Goal: Task Accomplishment & Management: Complete application form

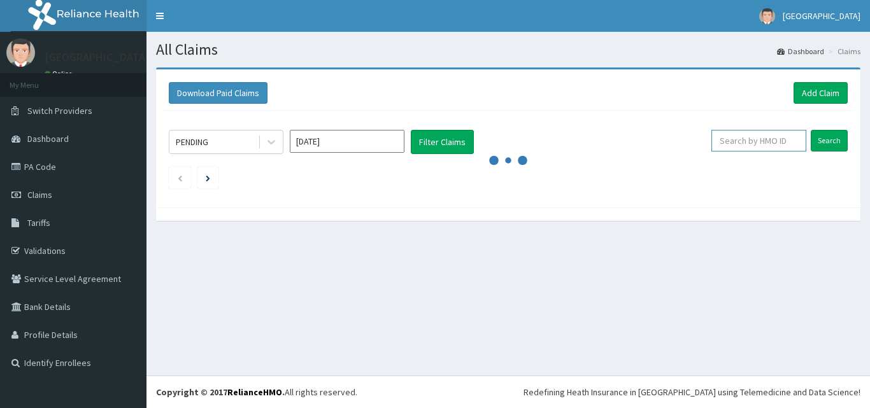
click at [764, 143] on input "text" at bounding box center [758, 141] width 95 height 22
paste input "Thank you for reaching out to us with your partnership proposal. We acknowledge…"
type input "Thank you for reaching out to us with your partnership proposal. We acknowledge…"
click at [763, 142] on input "Thank you for reaching out to us with your partnership proposal. We acknowledge…" at bounding box center [738, 141] width 85 height 22
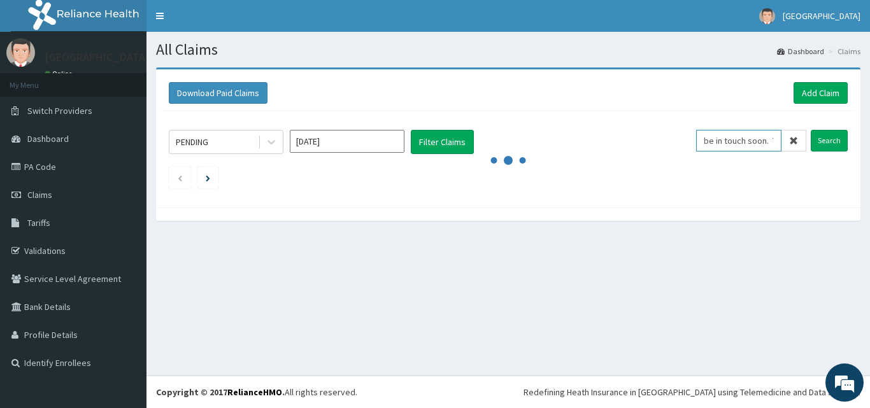
click at [763, 142] on input "Thank you for reaching out to us with your partnership proposal. We acknowledge…" at bounding box center [738, 141] width 85 height 22
click at [43, 250] on link "Validations" at bounding box center [73, 251] width 146 height 28
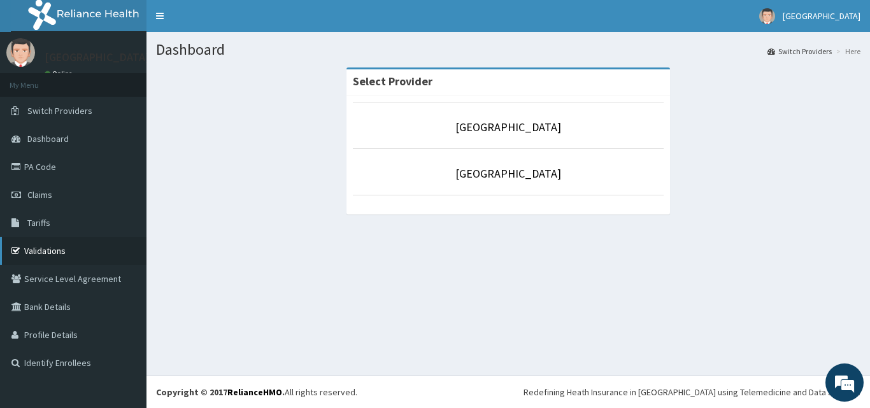
click at [33, 251] on link "Validations" at bounding box center [73, 251] width 146 height 28
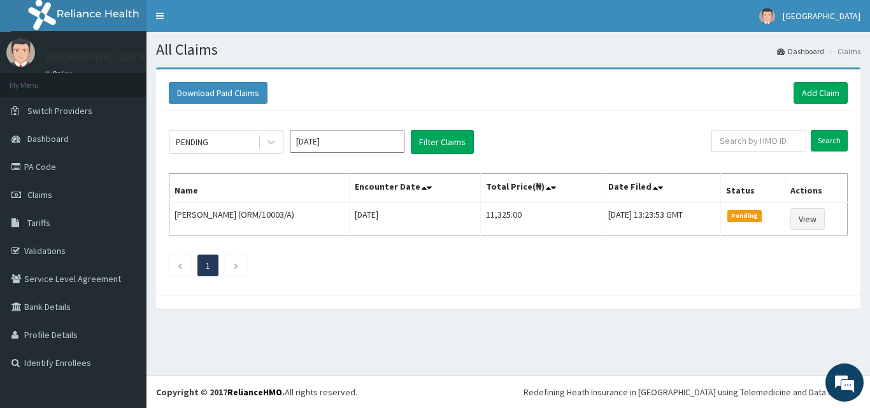
click at [361, 264] on ul "1" at bounding box center [508, 266] width 679 height 22
click at [743, 139] on input "text" at bounding box center [758, 141] width 95 height 22
click at [744, 138] on input "text" at bounding box center [758, 141] width 95 height 22
paste input "TOO/10297/E"
type input "TOO/10297/E"
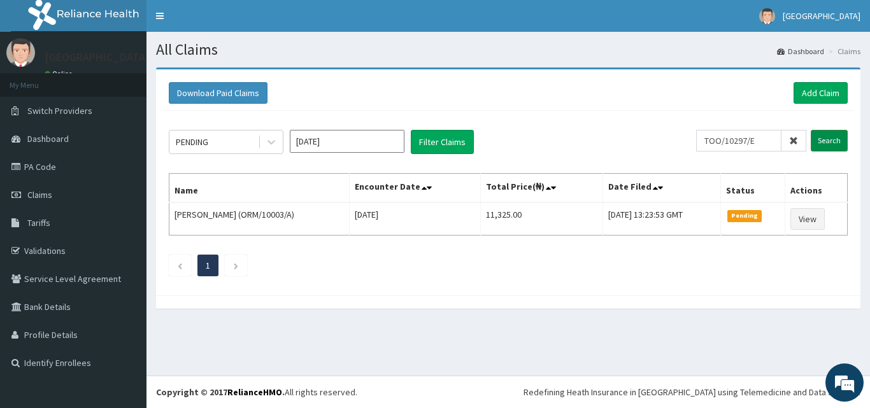
click at [824, 135] on input "Search" at bounding box center [828, 141] width 37 height 22
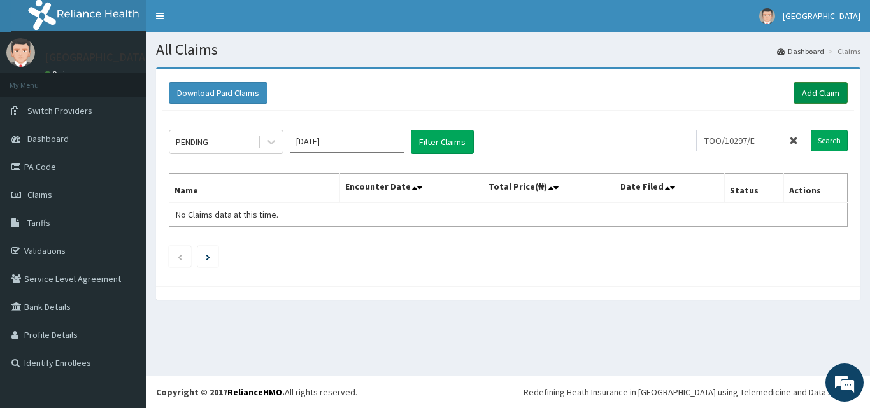
click at [830, 89] on link "Add Claim" at bounding box center [820, 93] width 54 height 22
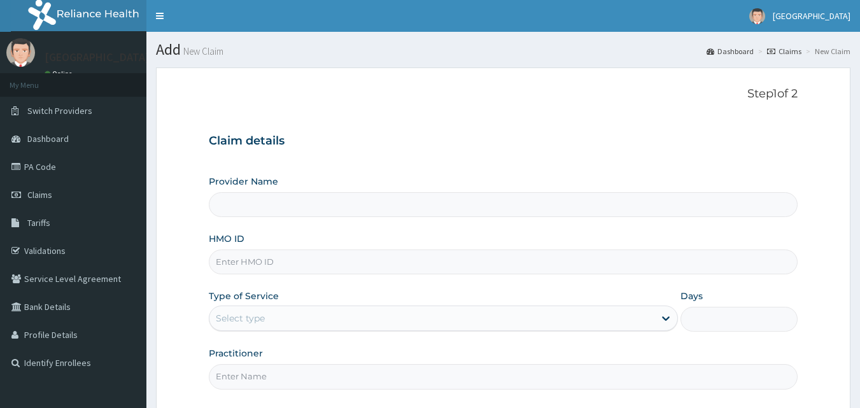
click at [318, 256] on input "HMO ID" at bounding box center [504, 262] width 590 height 25
paste input "TOO/10297/E"
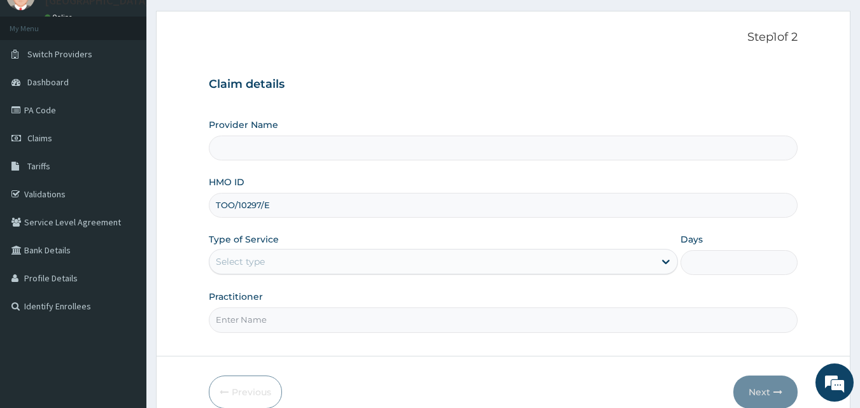
scroll to position [64, 0]
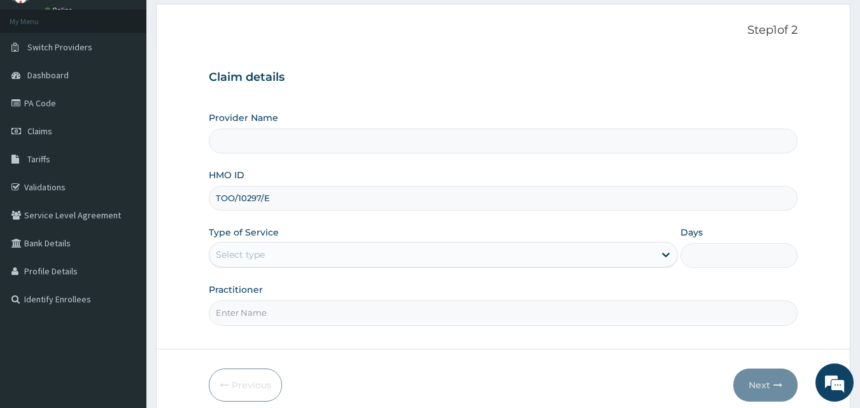
type input "TOO/10297/E"
click at [309, 244] on div "Select type" at bounding box center [431, 254] width 445 height 20
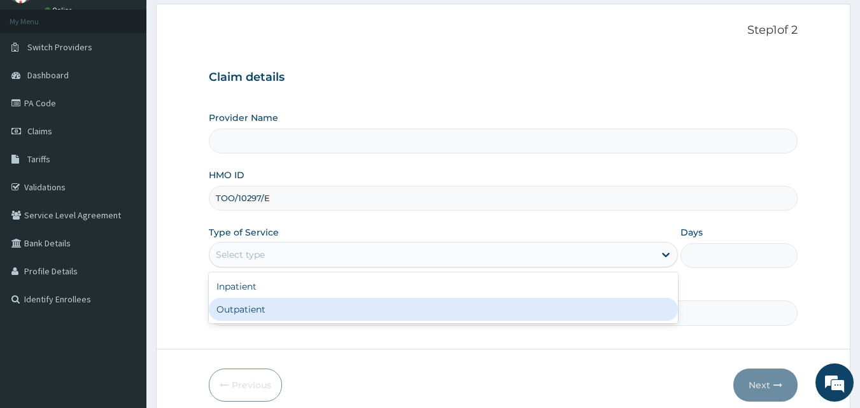
click at [237, 315] on div "Outpatient" at bounding box center [443, 309] width 469 height 23
type input "1"
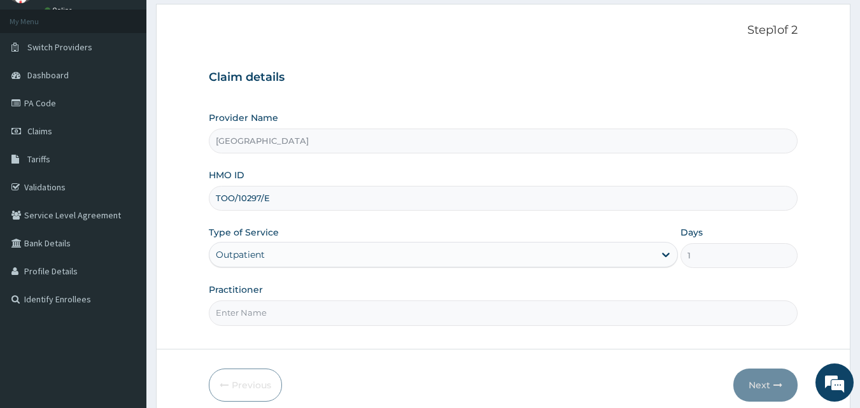
type input "[GEOGRAPHIC_DATA]"
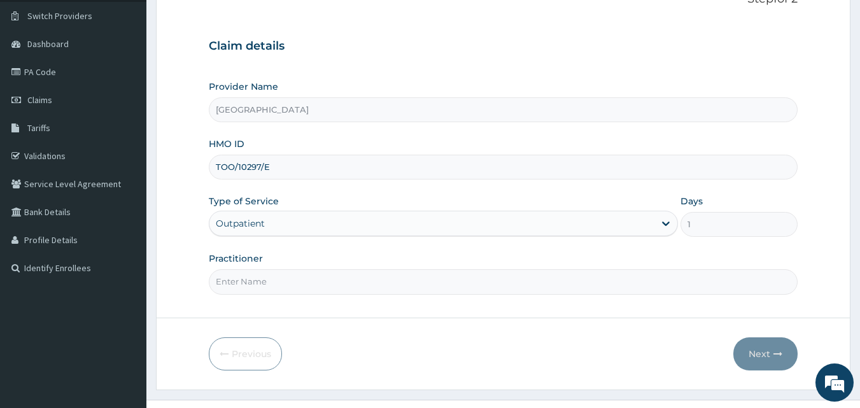
scroll to position [119, 0]
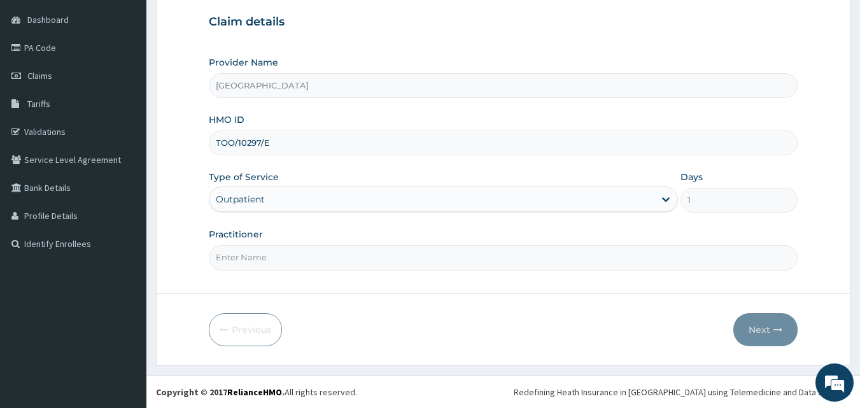
click at [350, 254] on input "Practitioner" at bounding box center [504, 257] width 590 height 25
type input "DR ABDUSSALAM K.A"
click at [764, 334] on button "Next" at bounding box center [765, 329] width 64 height 33
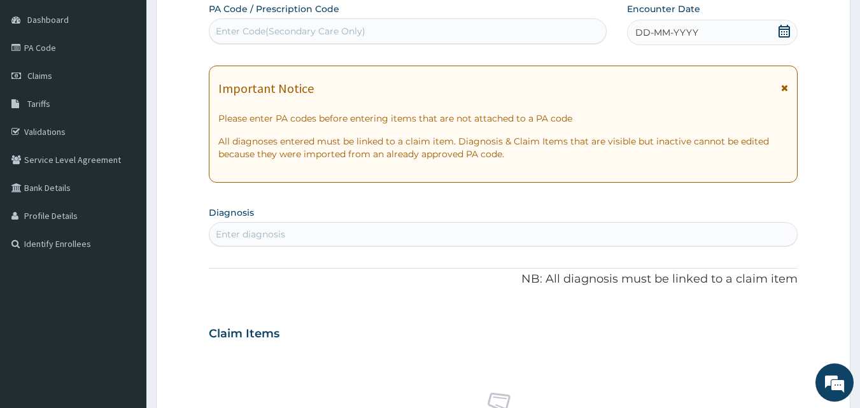
scroll to position [0, 0]
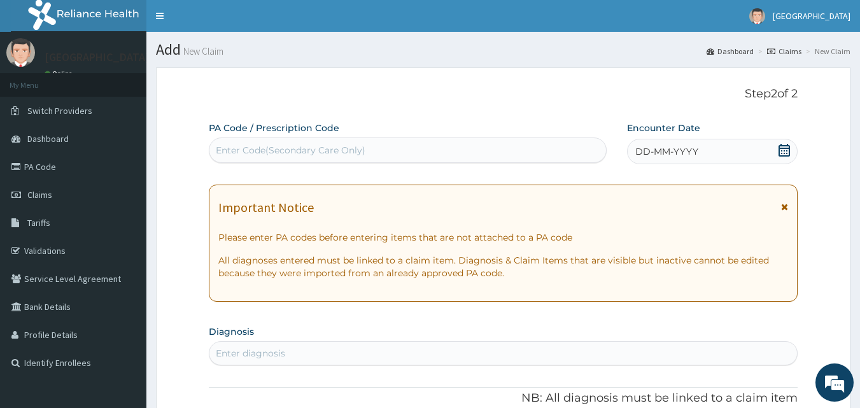
click at [782, 151] on icon at bounding box center [784, 150] width 11 height 13
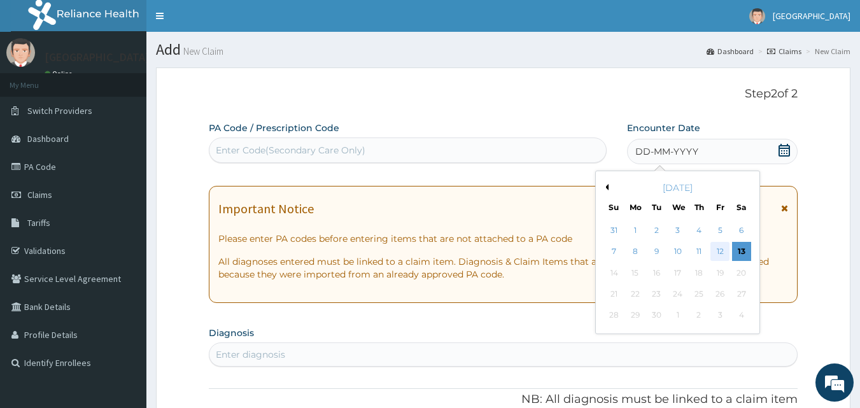
click at [719, 254] on div "12" at bounding box center [720, 252] width 19 height 19
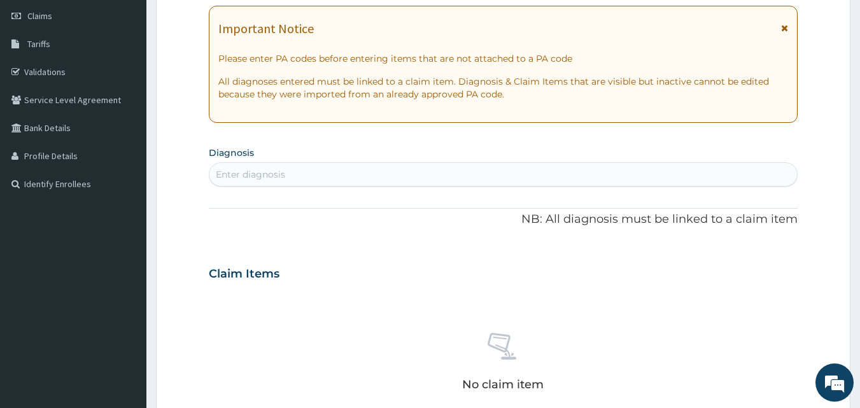
scroll to position [191, 0]
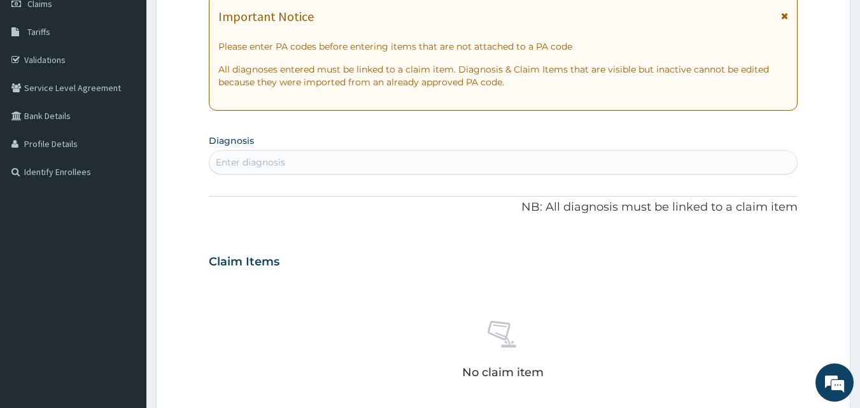
click at [405, 165] on div "Enter diagnosis" at bounding box center [503, 162] width 588 height 20
type input "malaria"
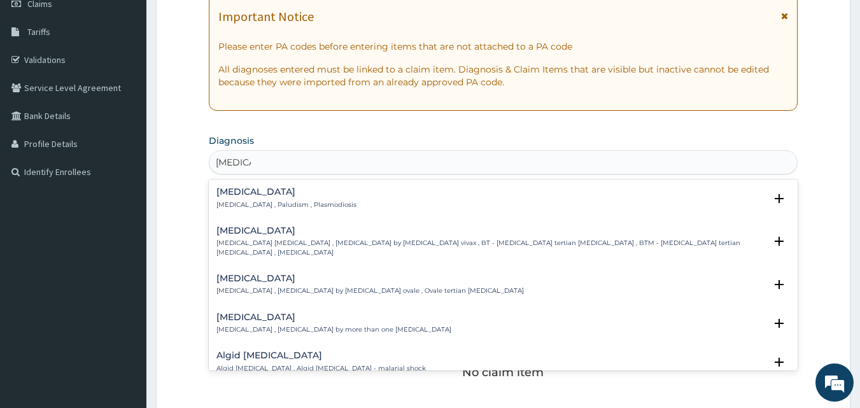
click at [308, 195] on h4 "Malaria" at bounding box center [286, 192] width 140 height 10
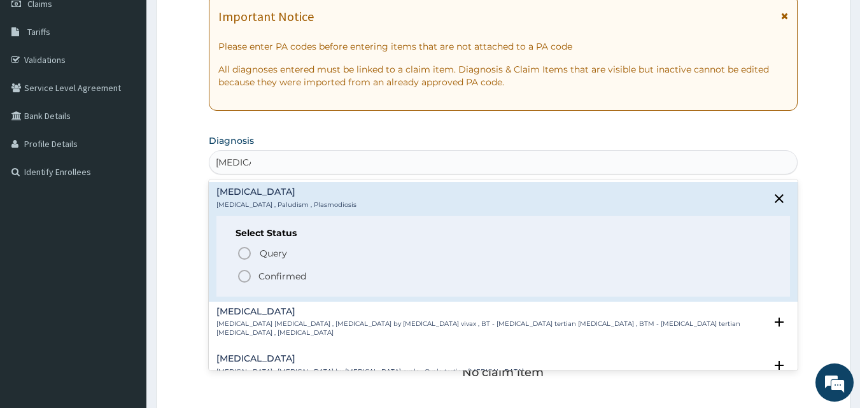
click at [241, 278] on icon "status option filled" at bounding box center [244, 276] width 15 height 15
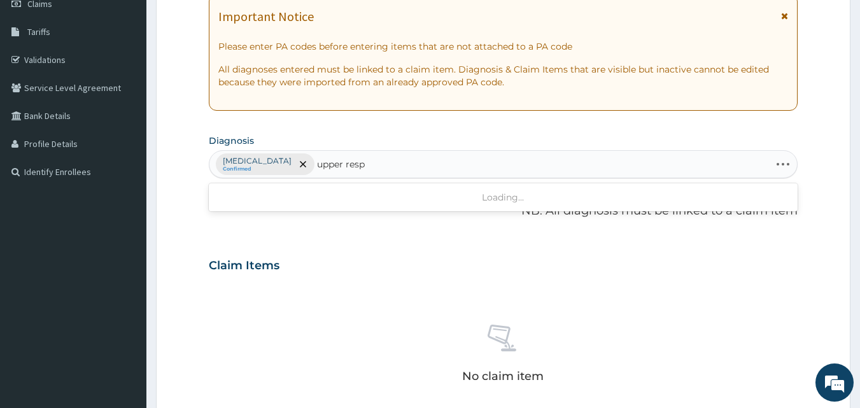
type input "upper respi"
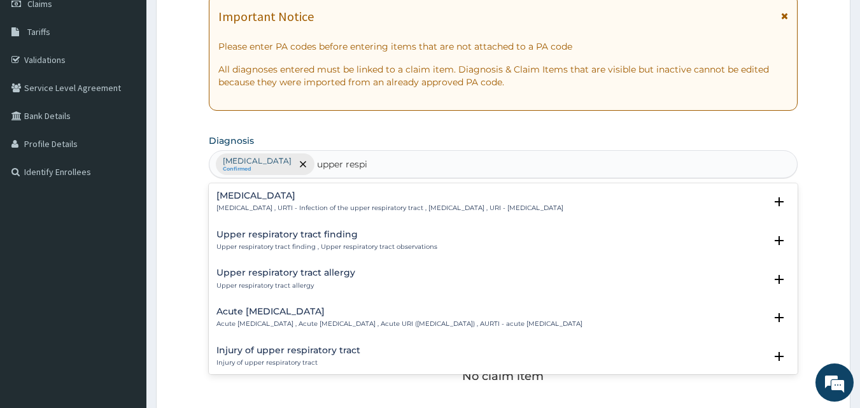
click at [297, 199] on h4 "Upper respiratory infection" at bounding box center [389, 196] width 347 height 10
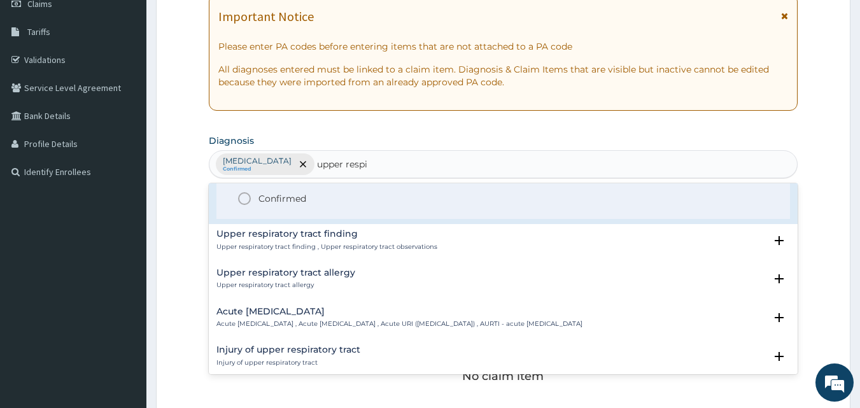
scroll to position [0, 0]
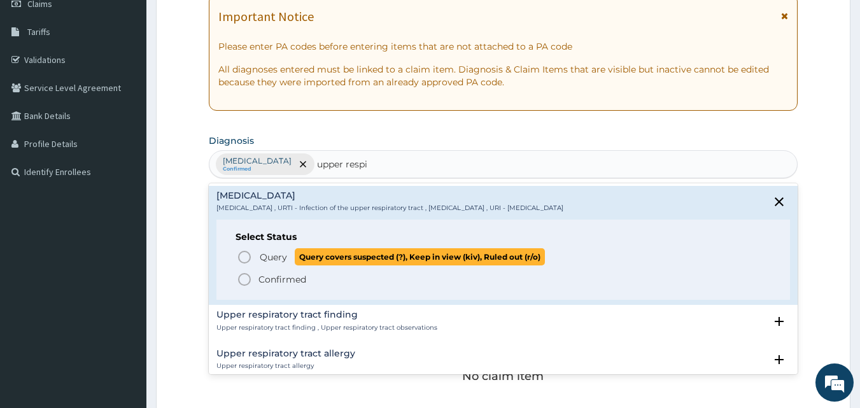
click at [244, 257] on icon "status option query" at bounding box center [244, 257] width 15 height 15
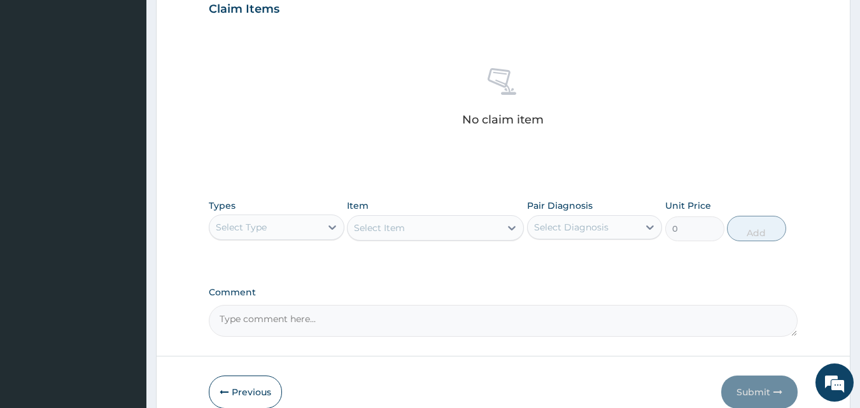
scroll to position [449, 0]
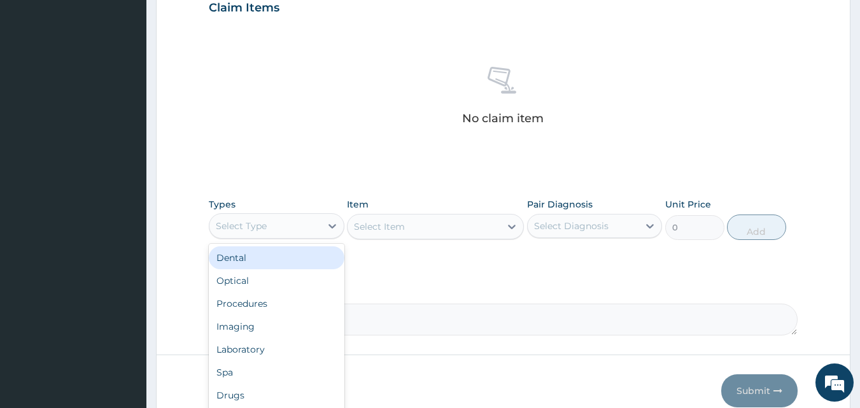
click at [311, 228] on div "Select Type" at bounding box center [264, 226] width 111 height 20
type input "lab"
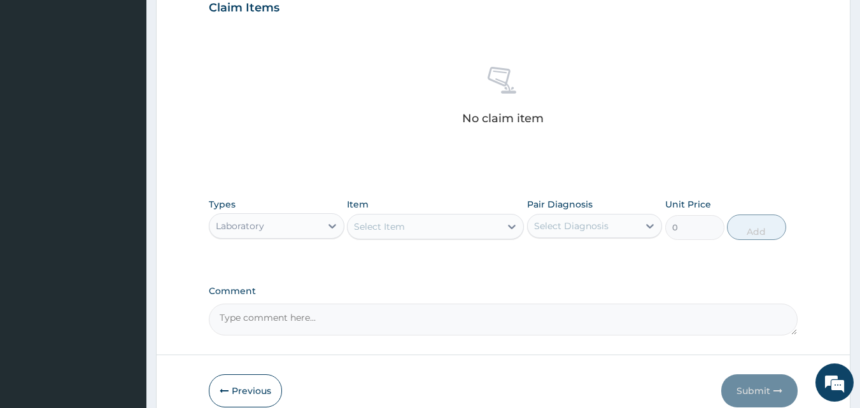
click at [429, 233] on div "Select Item" at bounding box center [424, 226] width 153 height 20
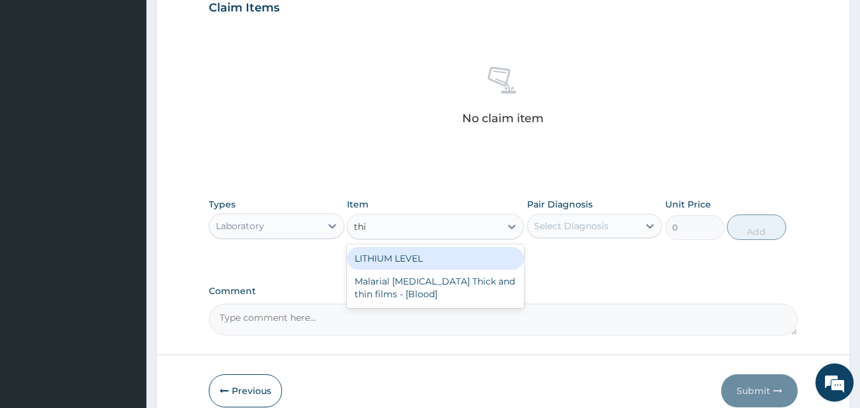
type input "thin"
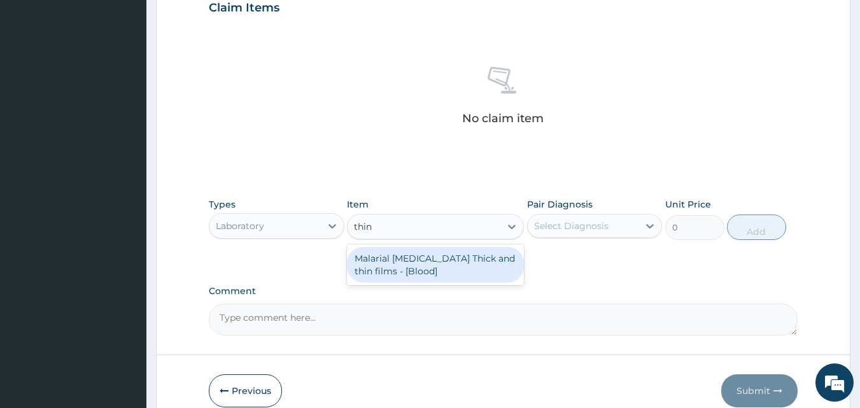
click at [430, 257] on div "Malarial Parasite Thick and thin films - [Blood]" at bounding box center [435, 265] width 177 height 36
type input "1500"
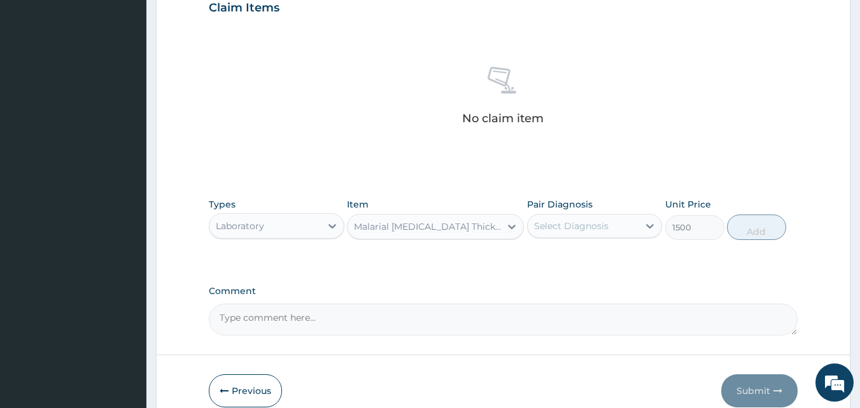
click at [558, 227] on div "Select Diagnosis" at bounding box center [571, 226] width 74 height 13
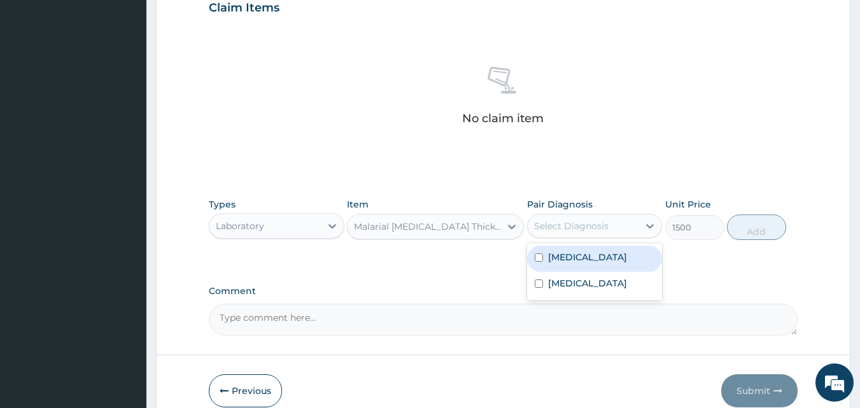
click at [555, 249] on div "Malaria" at bounding box center [595, 259] width 136 height 26
checkbox input "true"
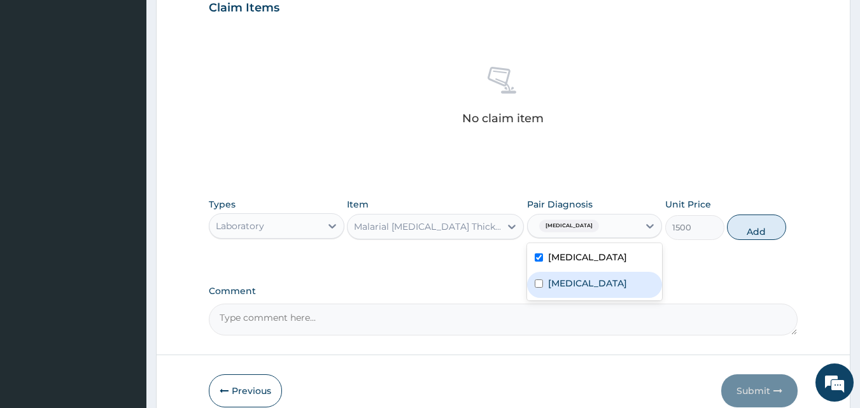
click at [556, 290] on label "Upper respiratory infection" at bounding box center [587, 283] width 79 height 13
checkbox input "true"
click at [739, 229] on button "Add" at bounding box center [756, 227] width 59 height 25
type input "0"
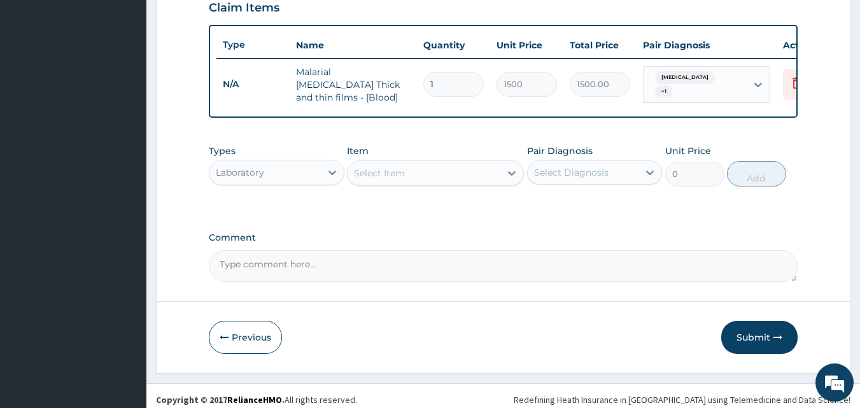
click at [446, 178] on div "Select Item" at bounding box center [424, 173] width 153 height 20
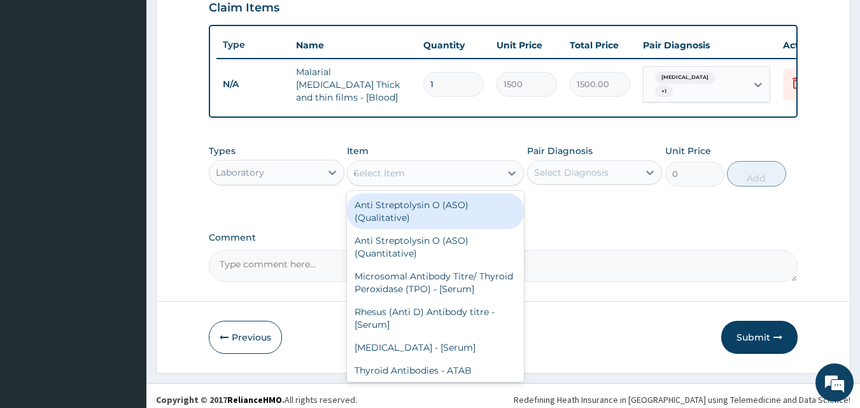
type input "cbc"
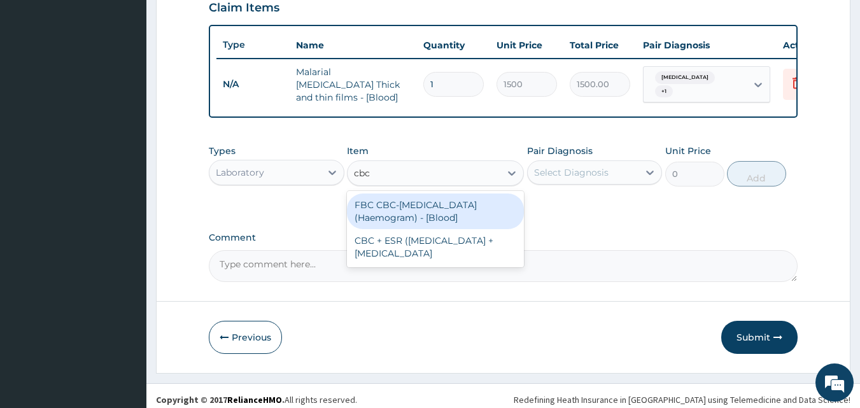
type input "3000"
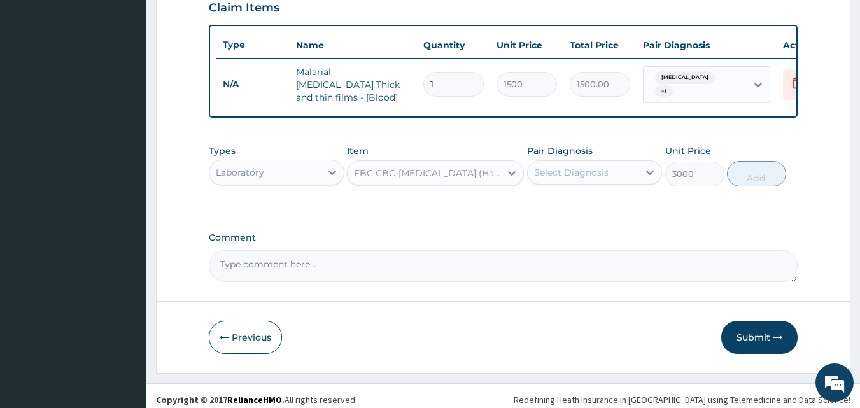
click at [568, 179] on div "Select Diagnosis" at bounding box center [571, 172] width 74 height 13
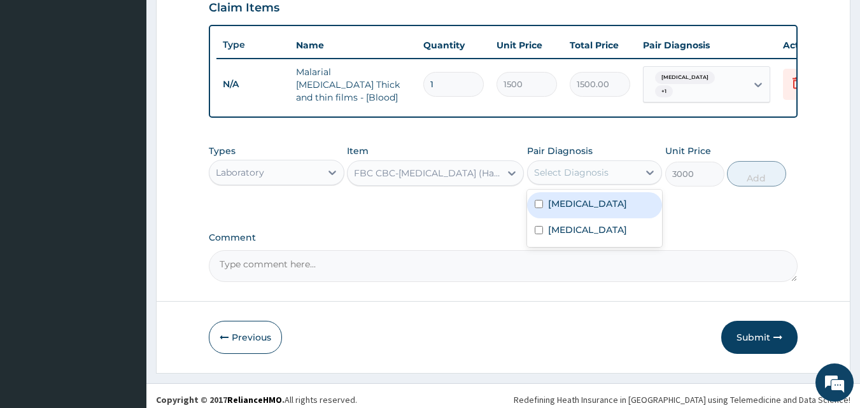
click at [560, 204] on label "Malaria" at bounding box center [587, 203] width 79 height 13
checkbox input "true"
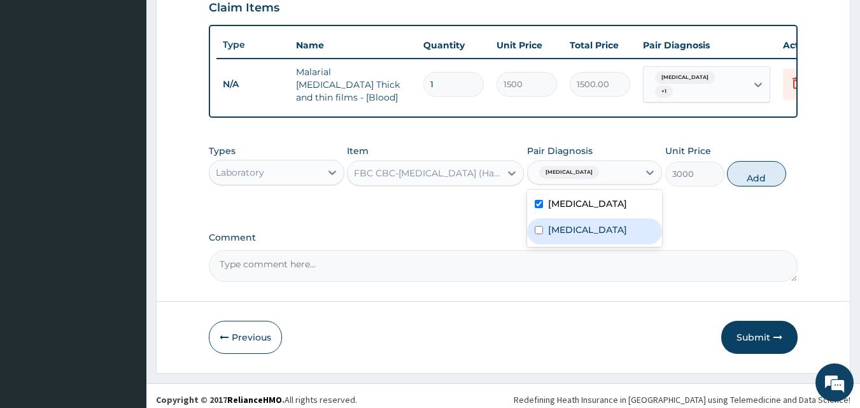
click at [559, 236] on label "Upper respiratory infection" at bounding box center [587, 229] width 79 height 13
checkbox input "true"
click at [770, 179] on button "Add" at bounding box center [756, 173] width 59 height 25
type input "0"
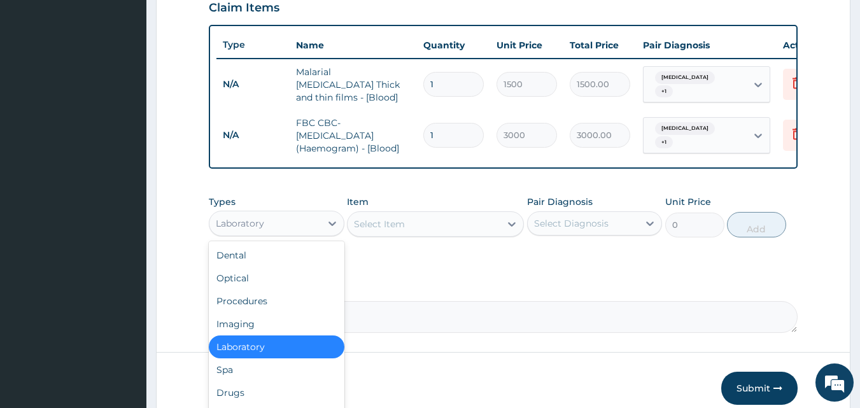
click at [314, 227] on div "Laboratory" at bounding box center [264, 223] width 111 height 20
type input "dr"
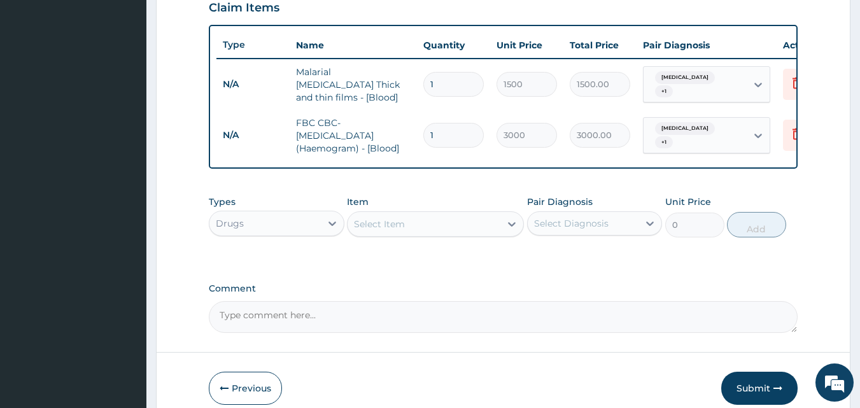
click at [437, 227] on div "Select Item" at bounding box center [424, 224] width 153 height 20
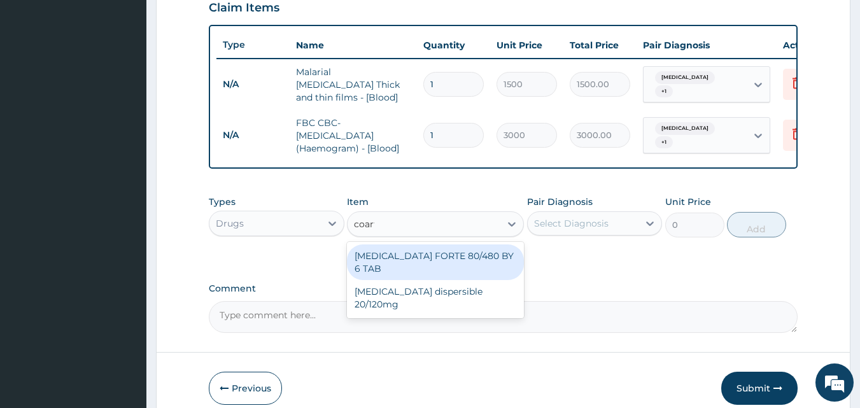
type input "coarte"
click at [435, 255] on div "COARTEM FORTE 80/480 BY 6 TAB" at bounding box center [435, 262] width 177 height 36
type input "380"
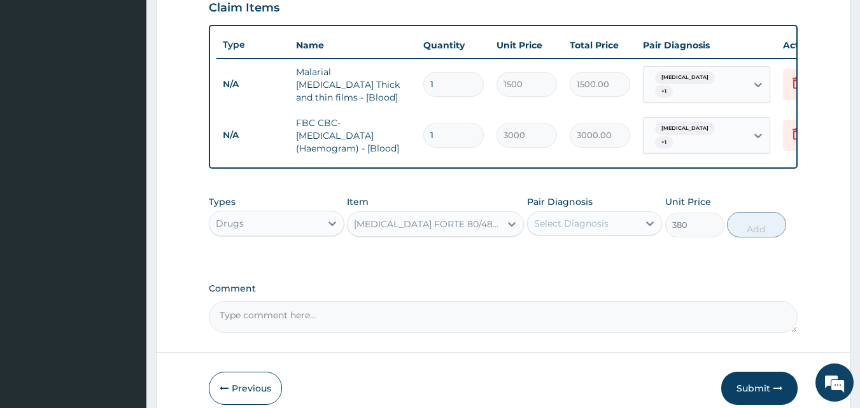
click at [582, 216] on div "Select Diagnosis" at bounding box center [583, 223] width 111 height 20
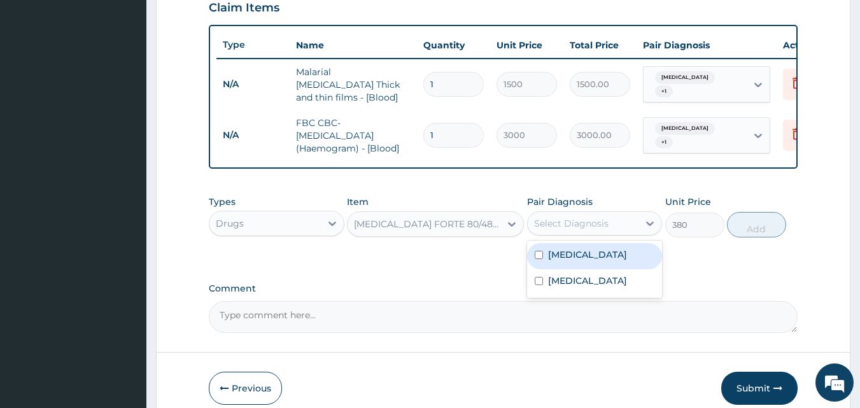
click at [570, 259] on label "Malaria" at bounding box center [587, 254] width 79 height 13
checkbox input "true"
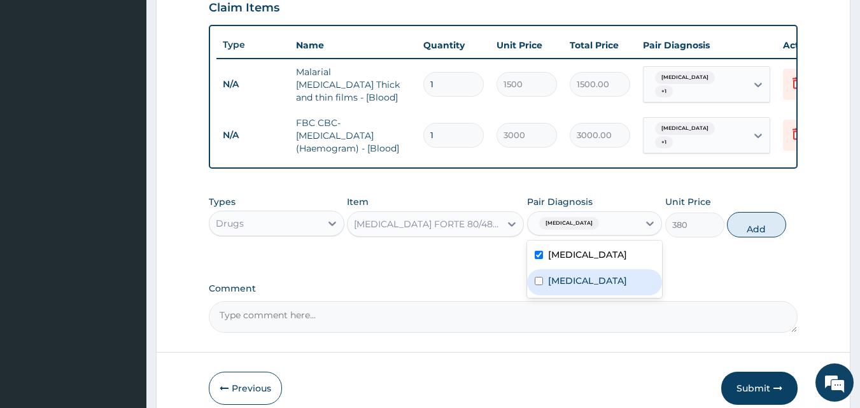
click at [569, 287] on label "Upper respiratory infection" at bounding box center [587, 280] width 79 height 13
checkbox input "true"
click at [756, 228] on button "Add" at bounding box center [756, 224] width 59 height 25
type input "0"
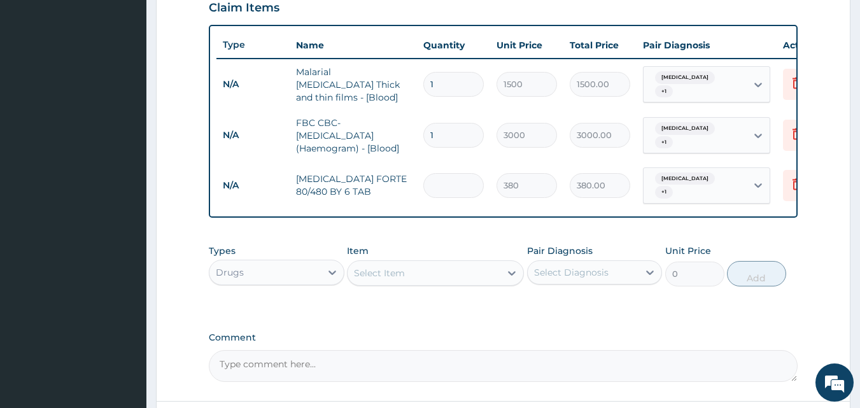
type input "0.00"
type input "6"
type input "2280.00"
type input "6"
click at [421, 280] on div "Select Item" at bounding box center [424, 273] width 153 height 20
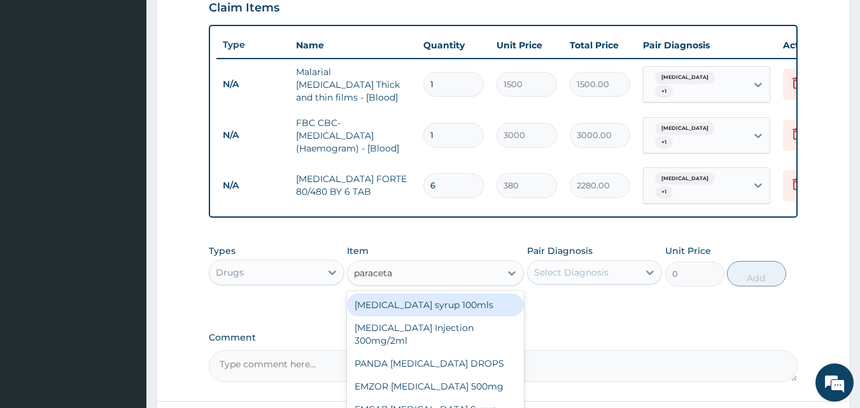
type input "paracetam"
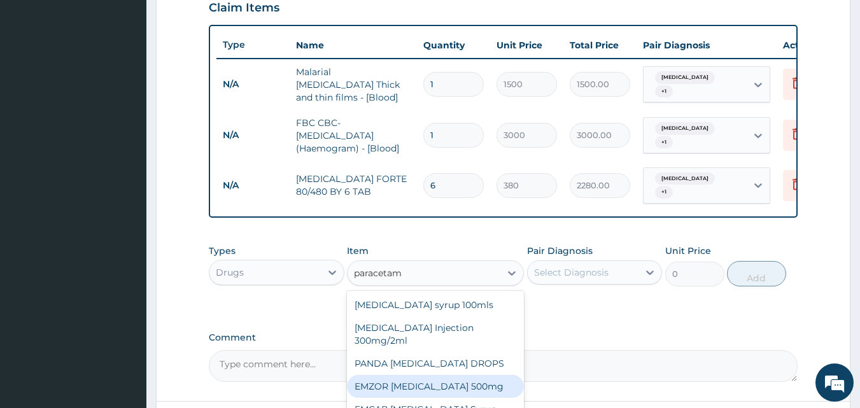
click at [452, 387] on div "EMZOR PARACETAMOL 500mg" at bounding box center [435, 386] width 177 height 23
type input "20"
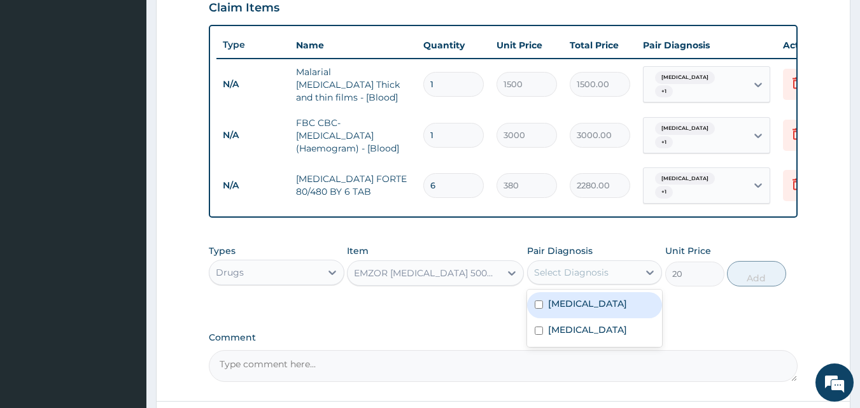
click at [586, 268] on div "Select Diagnosis" at bounding box center [571, 272] width 74 height 13
click at [565, 302] on label "Malaria" at bounding box center [587, 303] width 79 height 13
checkbox input "true"
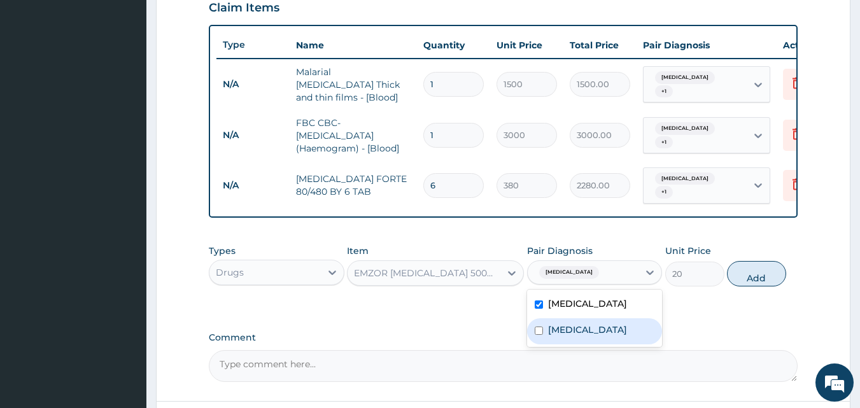
click at [565, 327] on label "Upper respiratory infection" at bounding box center [587, 329] width 79 height 13
checkbox input "true"
click at [750, 274] on button "Add" at bounding box center [756, 273] width 59 height 25
type input "0"
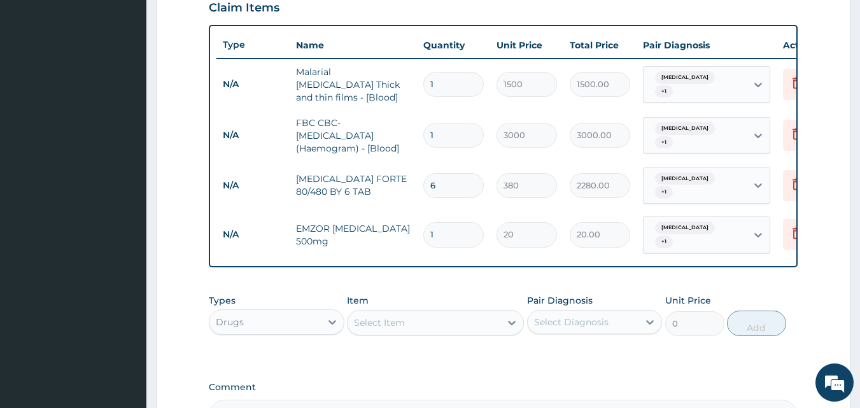
type input "18"
type input "360.00"
type input "18"
click at [370, 316] on div "Select Item" at bounding box center [379, 322] width 51 height 13
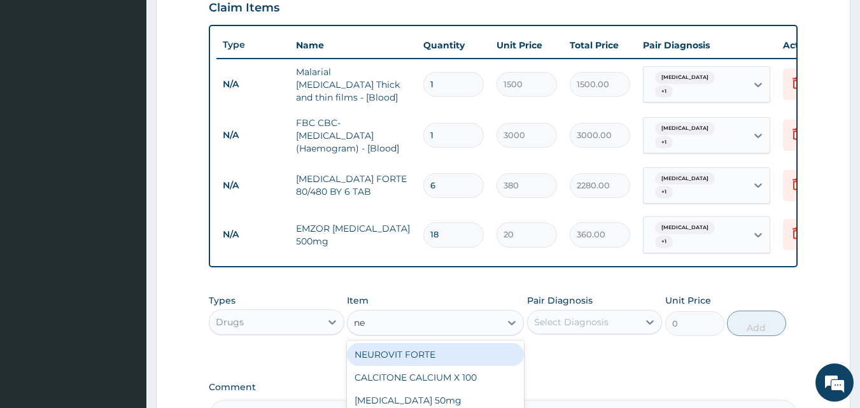
type input "neo"
click at [397, 350] on div "NEOFYLIN COUGH Syrup 100ml" at bounding box center [435, 354] width 177 height 23
type input "950"
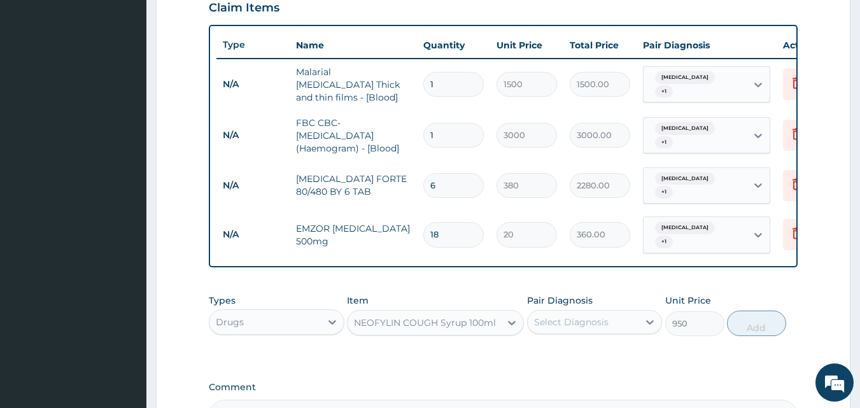
click at [570, 316] on div "Select Diagnosis" at bounding box center [571, 322] width 74 height 13
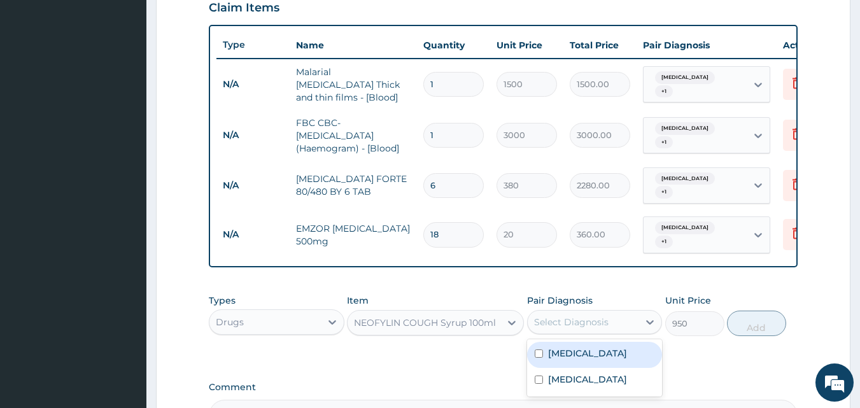
click at [554, 347] on label "Malaria" at bounding box center [587, 353] width 79 height 13
checkbox input "true"
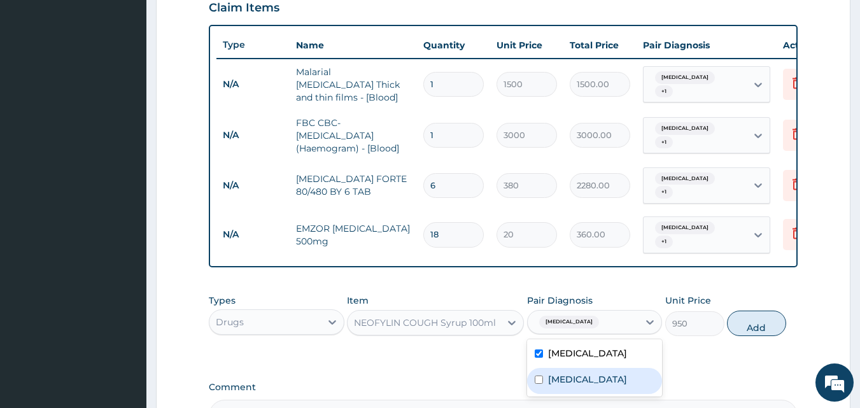
click at [553, 374] on label "Upper respiratory infection" at bounding box center [587, 379] width 79 height 13
checkbox input "true"
click at [749, 321] on button "Add" at bounding box center [756, 323] width 59 height 25
type input "0"
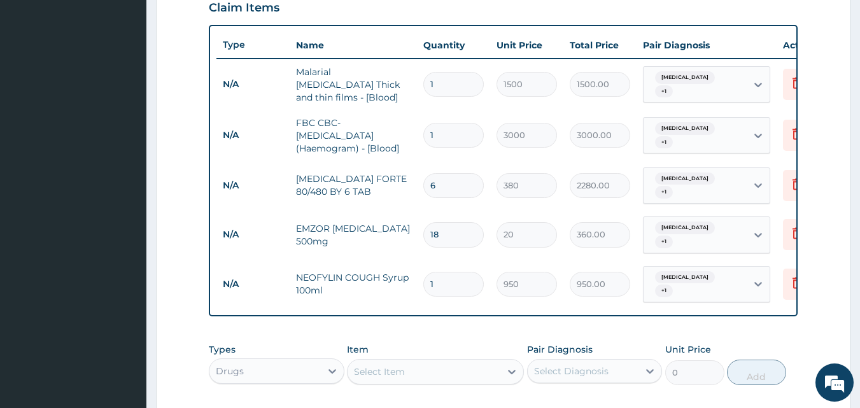
click at [444, 362] on div "Select Item" at bounding box center [424, 372] width 153 height 20
type input "amox"
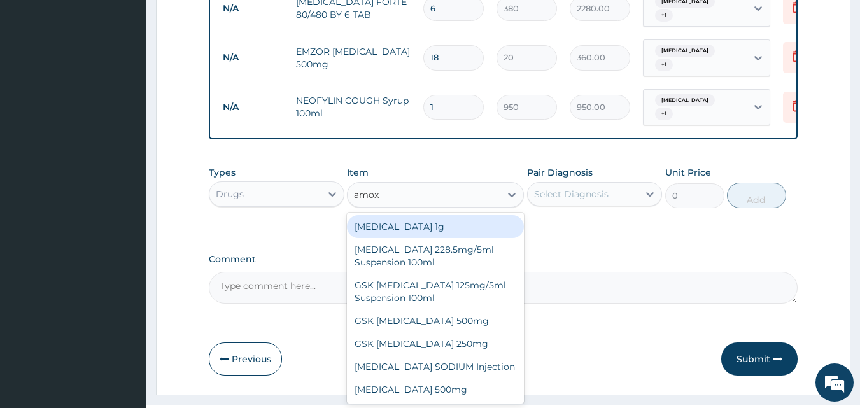
scroll to position [642, 0]
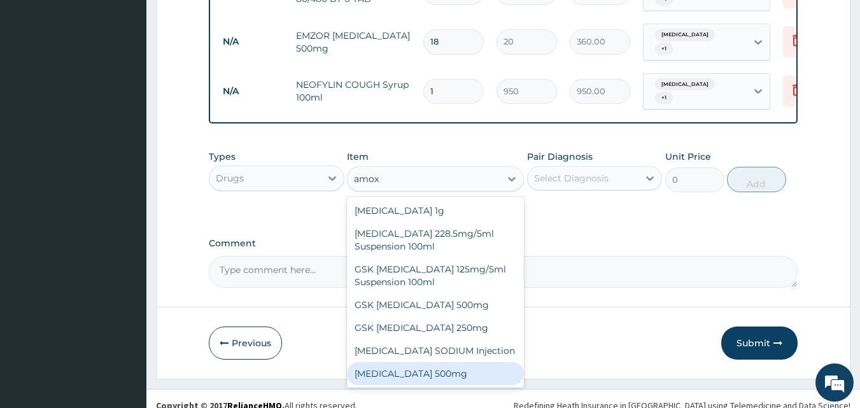
click at [429, 367] on div "AMOXICILLIN 500mg" at bounding box center [435, 373] width 177 height 23
type input "60"
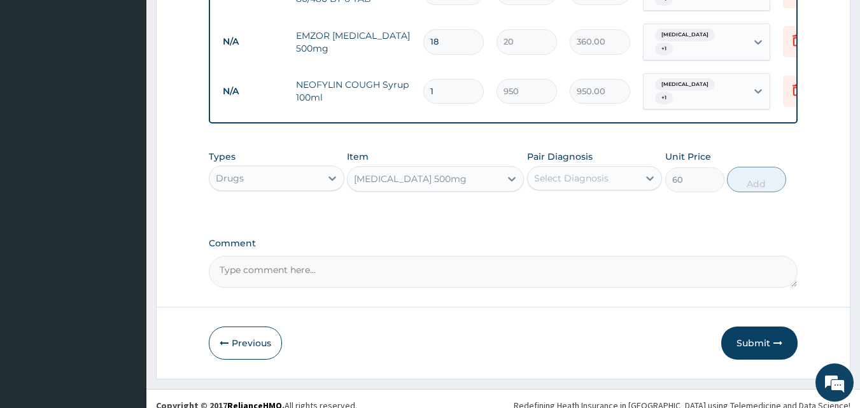
click at [604, 172] on div "Select Diagnosis" at bounding box center [571, 178] width 74 height 13
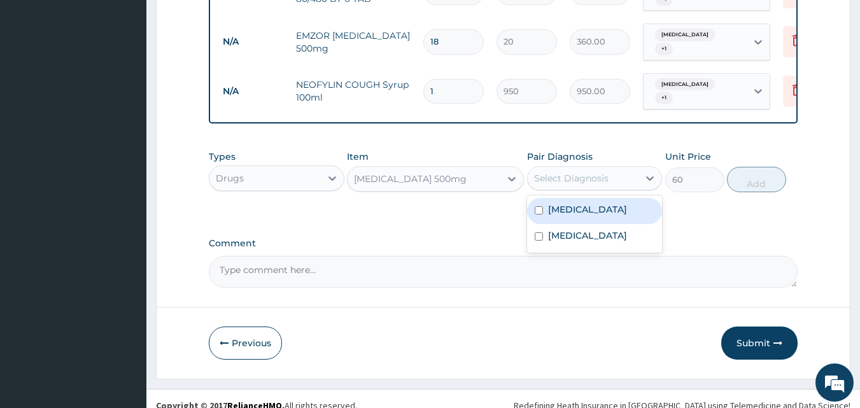
click at [559, 203] on label "Malaria" at bounding box center [587, 209] width 79 height 13
checkbox input "true"
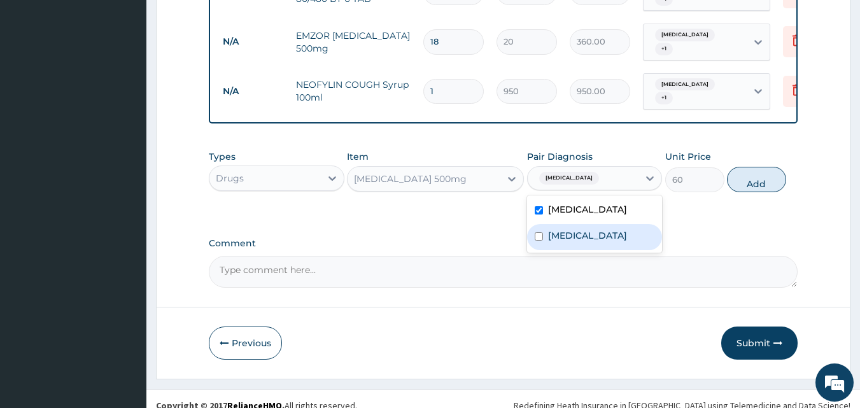
click at [558, 230] on label "Upper respiratory infection" at bounding box center [587, 235] width 79 height 13
checkbox input "true"
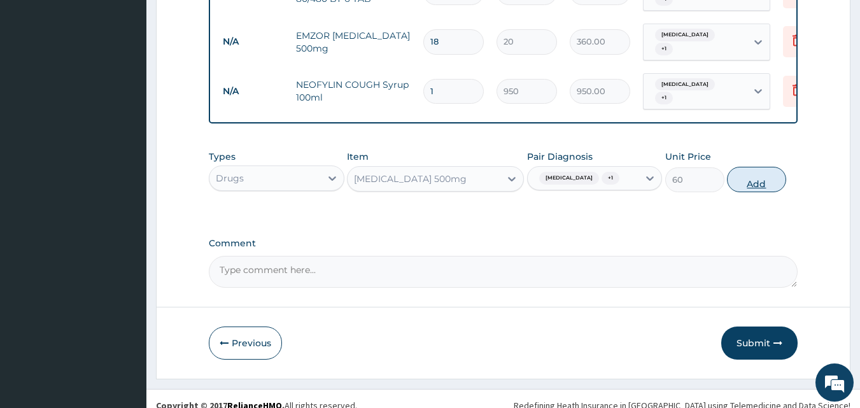
click at [751, 168] on button "Add" at bounding box center [756, 179] width 59 height 25
type input "0"
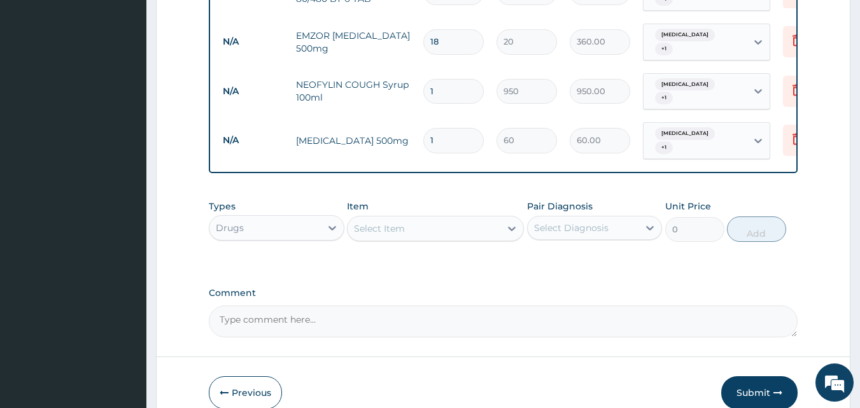
type input "15"
type input "900.00"
type input "15"
click at [380, 222] on div "Select Item" at bounding box center [379, 228] width 51 height 13
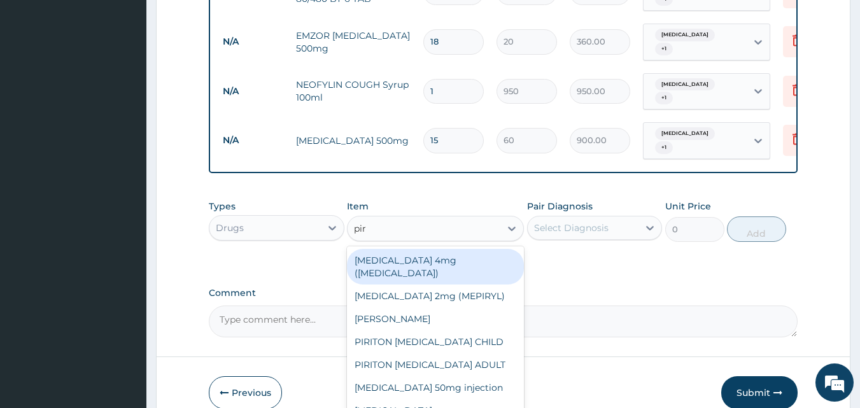
type input "piri"
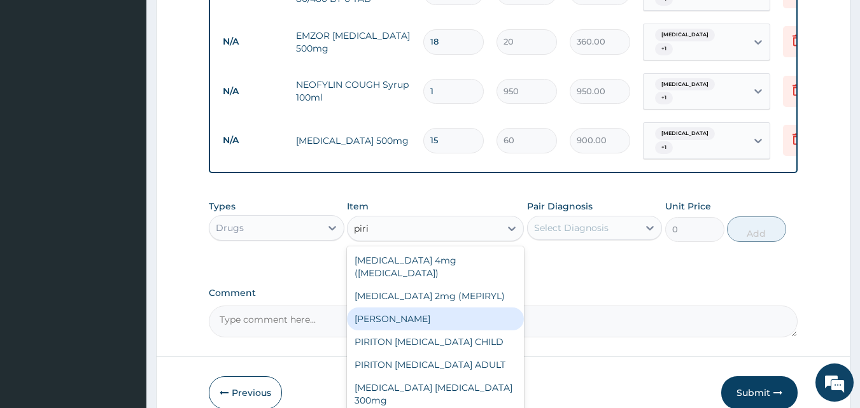
click at [394, 308] on div "PIRITON TAB EVANS" at bounding box center [435, 319] width 177 height 23
type input "18"
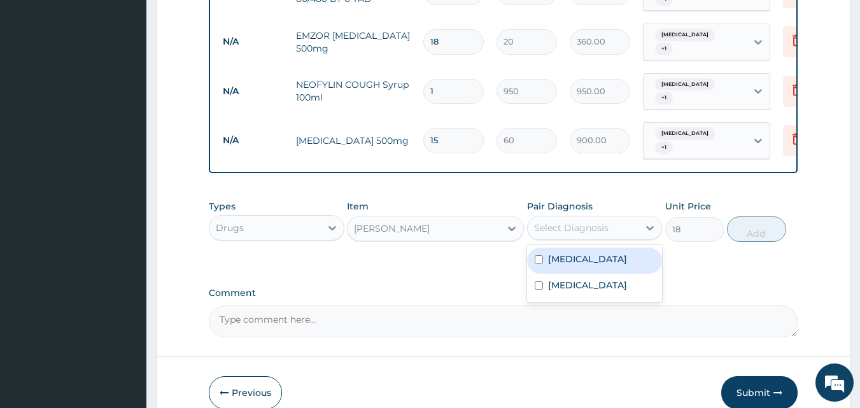
click at [591, 222] on div "Select Diagnosis" at bounding box center [571, 228] width 74 height 13
click at [567, 253] on label "Malaria" at bounding box center [587, 259] width 79 height 13
checkbox input "true"
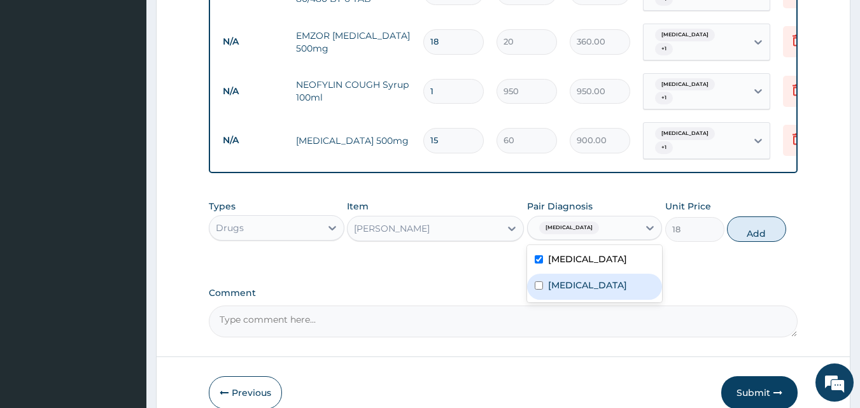
click at [561, 279] on label "Upper respiratory infection" at bounding box center [587, 285] width 79 height 13
checkbox input "true"
click at [748, 216] on button "Add" at bounding box center [756, 228] width 59 height 25
type input "0"
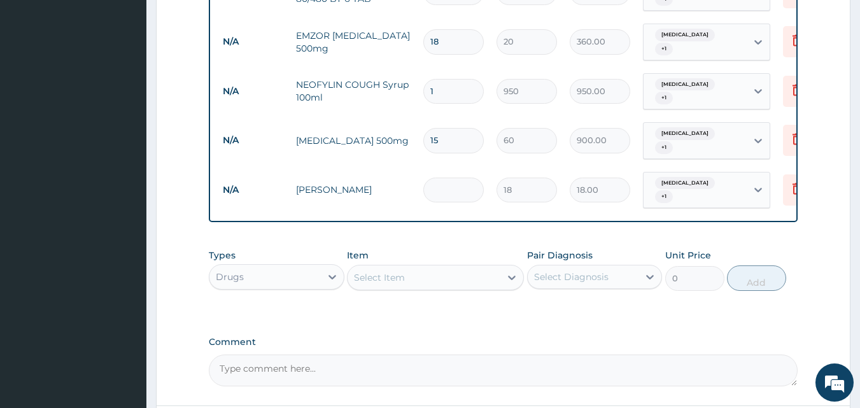
type input "0.00"
type input "6"
type input "108.00"
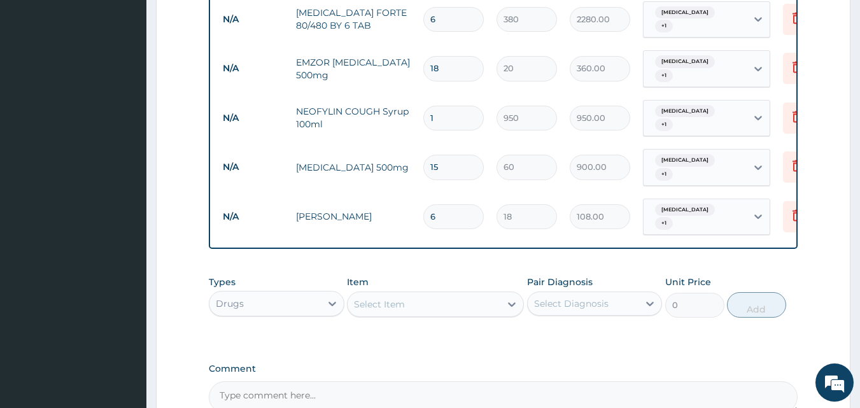
scroll to position [617, 0]
type input "6"
click at [305, 292] on div "Drugs" at bounding box center [264, 302] width 111 height 20
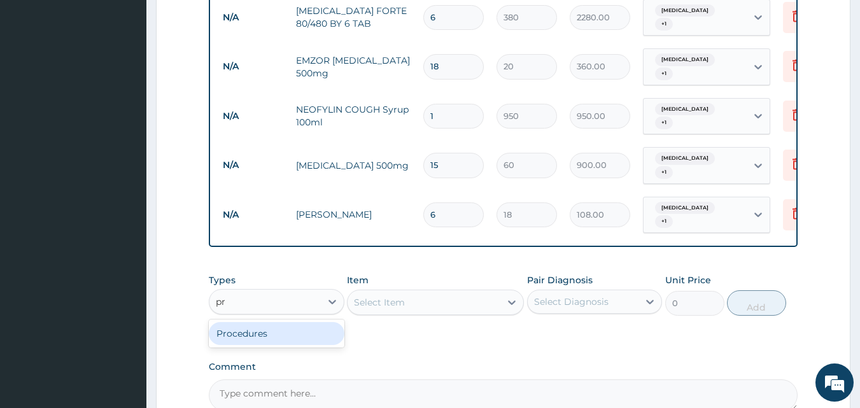
type input "pro"
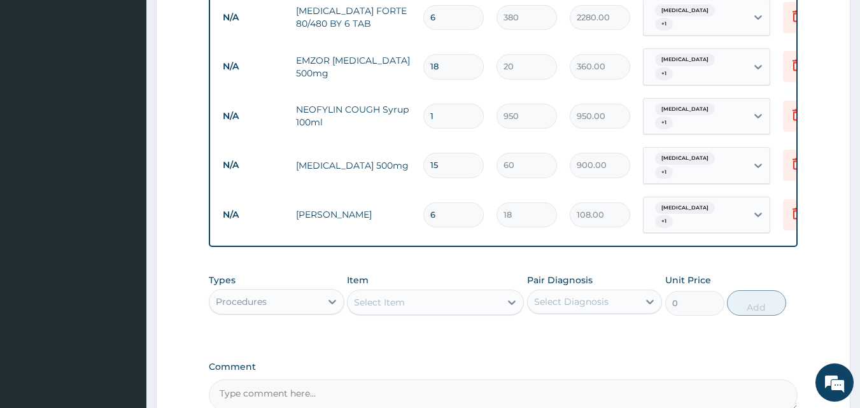
click at [428, 292] on div "Select Item" at bounding box center [424, 302] width 153 height 20
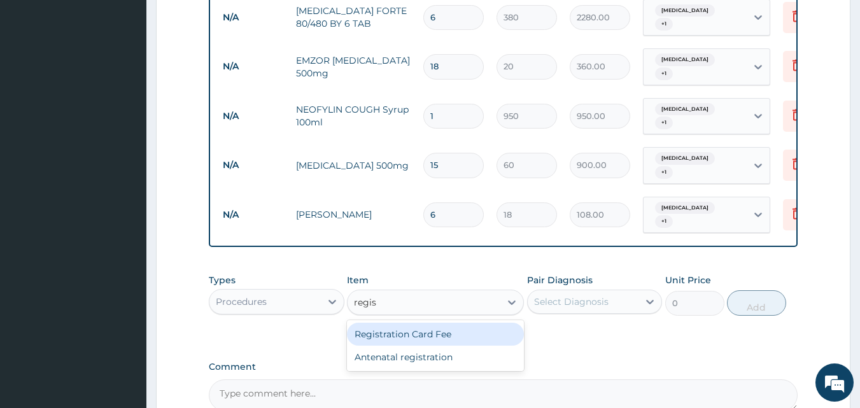
type input "regist"
click at [436, 323] on div "Registration Card Fee" at bounding box center [435, 334] width 177 height 23
type input "2000"
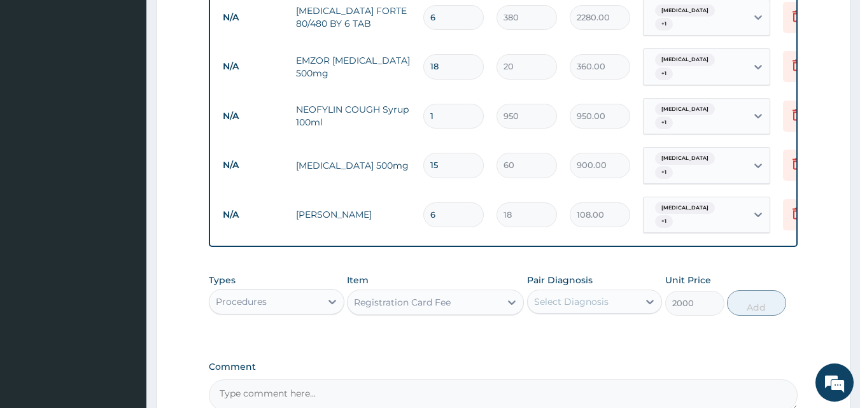
click at [551, 295] on div "Select Diagnosis" at bounding box center [571, 301] width 74 height 13
click at [551, 327] on label "Malaria" at bounding box center [587, 333] width 79 height 13
checkbox input "true"
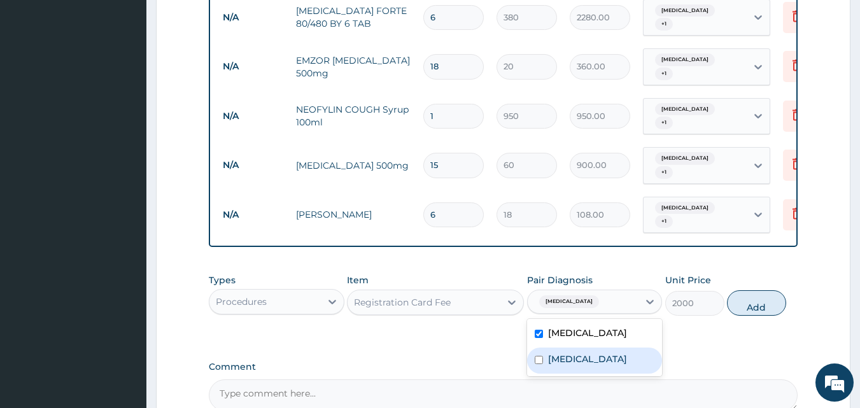
click at [569, 353] on label "Upper respiratory infection" at bounding box center [587, 359] width 79 height 13
checkbox input "true"
click at [747, 290] on button "Add" at bounding box center [756, 302] width 59 height 25
type input "0"
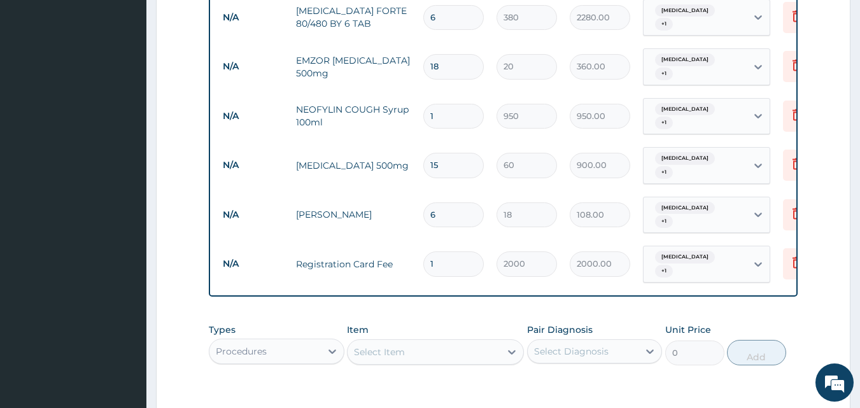
click at [437, 342] on div "Select Item" at bounding box center [424, 352] width 153 height 20
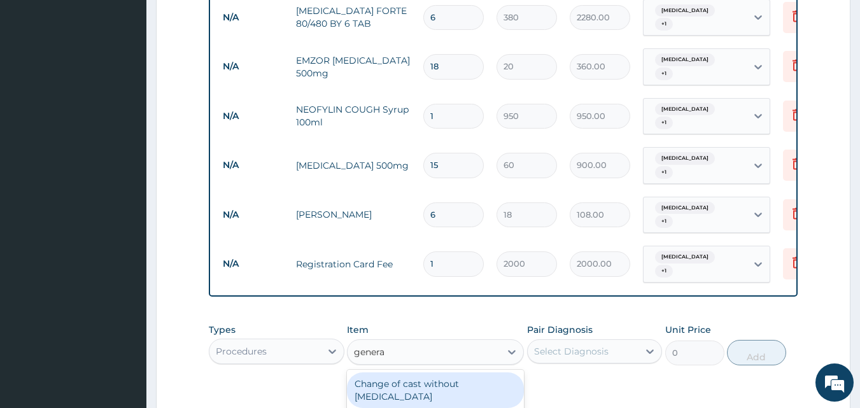
type input "general"
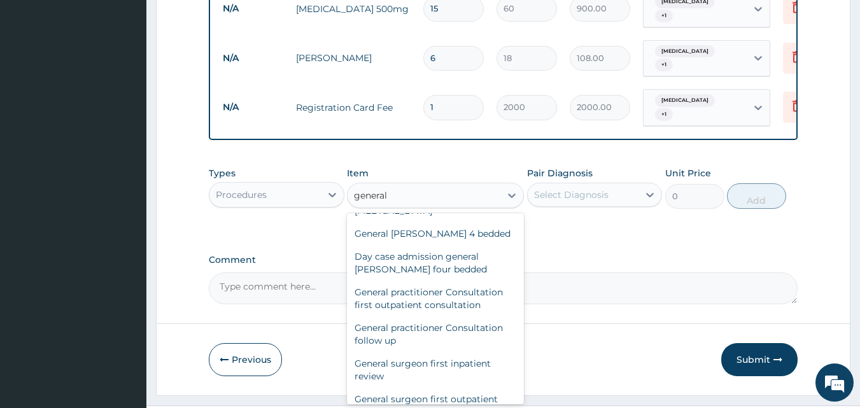
scroll to position [118, 0]
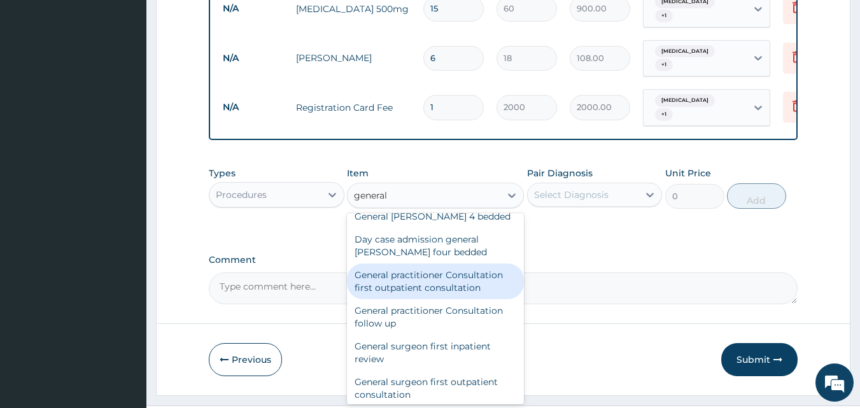
click at [435, 264] on div "General practitioner Consultation first outpatient consultation" at bounding box center [435, 282] width 177 height 36
type input "3000"
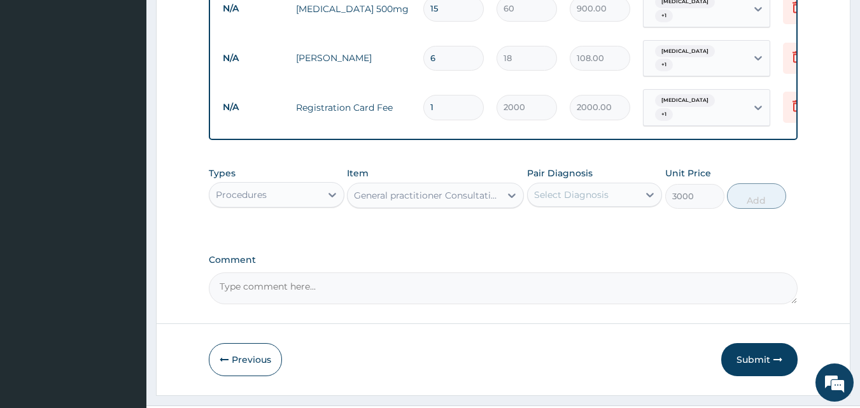
click at [562, 185] on div "Select Diagnosis" at bounding box center [583, 195] width 111 height 20
click at [553, 215] on div "Malaria" at bounding box center [595, 228] width 136 height 26
checkbox input "true"
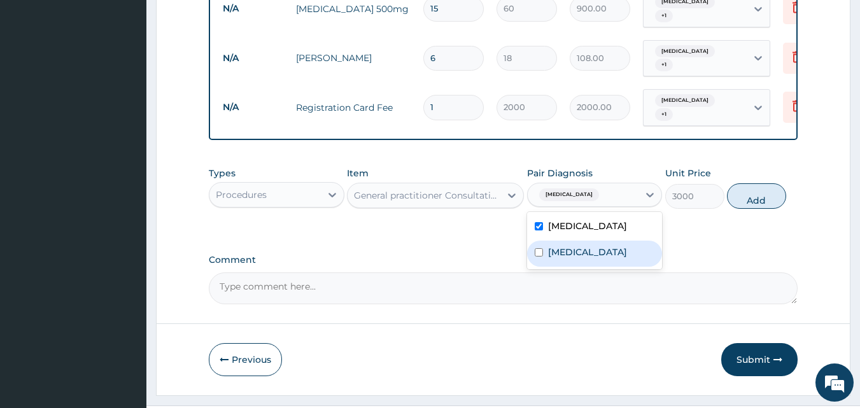
click at [555, 246] on label "Upper respiratory infection" at bounding box center [587, 252] width 79 height 13
checkbox input "true"
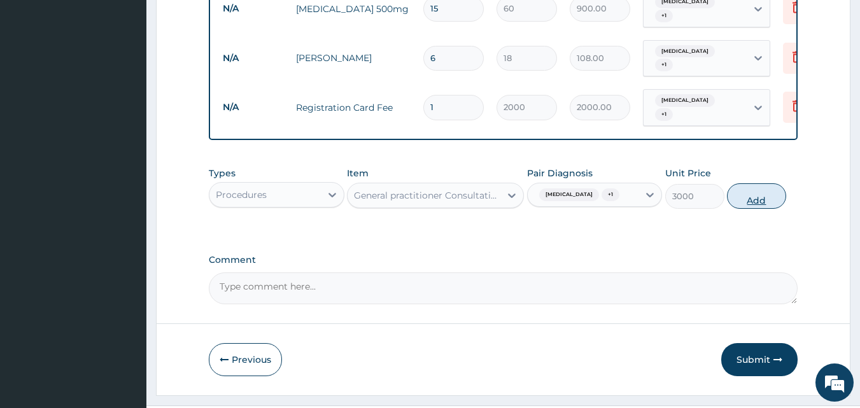
click at [744, 183] on button "Add" at bounding box center [756, 195] width 59 height 25
type input "0"
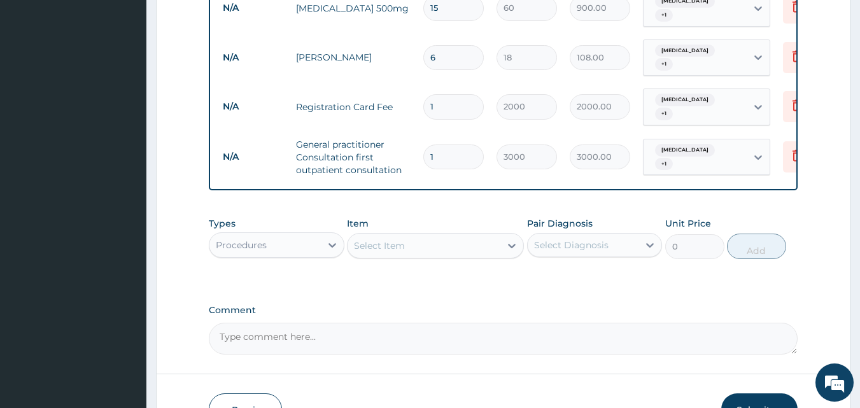
scroll to position [824, 0]
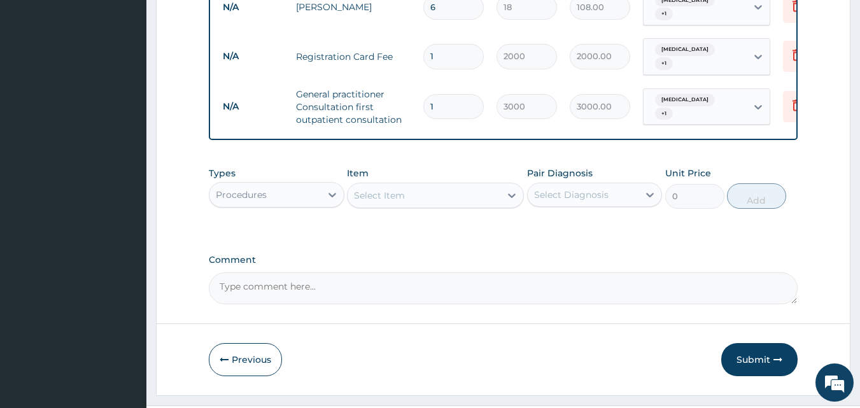
click at [542, 343] on div "Previous Submit" at bounding box center [504, 359] width 590 height 33
click at [761, 343] on button "Submit" at bounding box center [759, 359] width 76 height 33
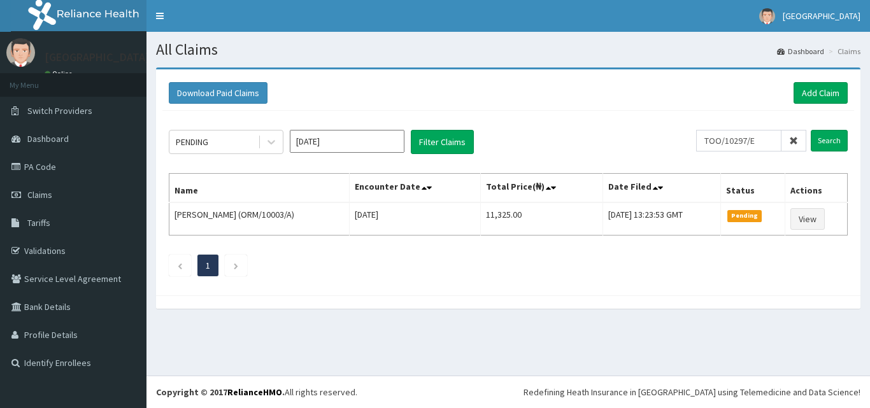
type input "TOO/10297/E"
click at [852, 140] on div "PENDING [DATE] Filter Claims TOO/10297/E Search Name Encounter Date Total Price…" at bounding box center [507, 200] width 691 height 178
click at [827, 140] on input "Search" at bounding box center [828, 141] width 37 height 22
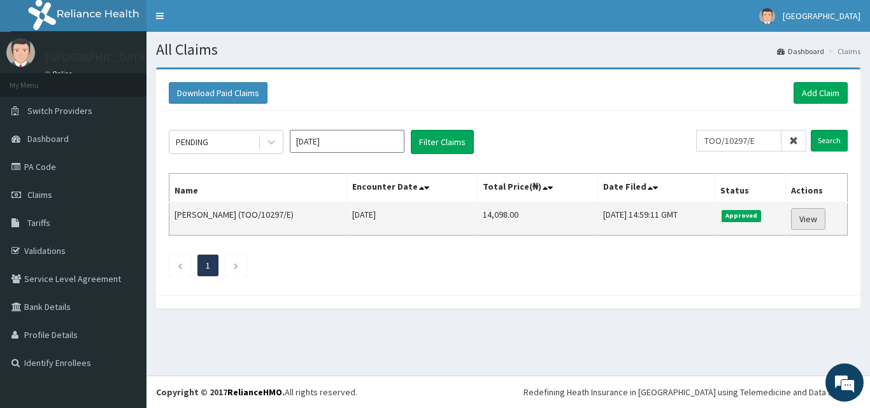
click at [823, 226] on link "View" at bounding box center [808, 219] width 34 height 22
